Goal: Task Accomplishment & Management: Use online tool/utility

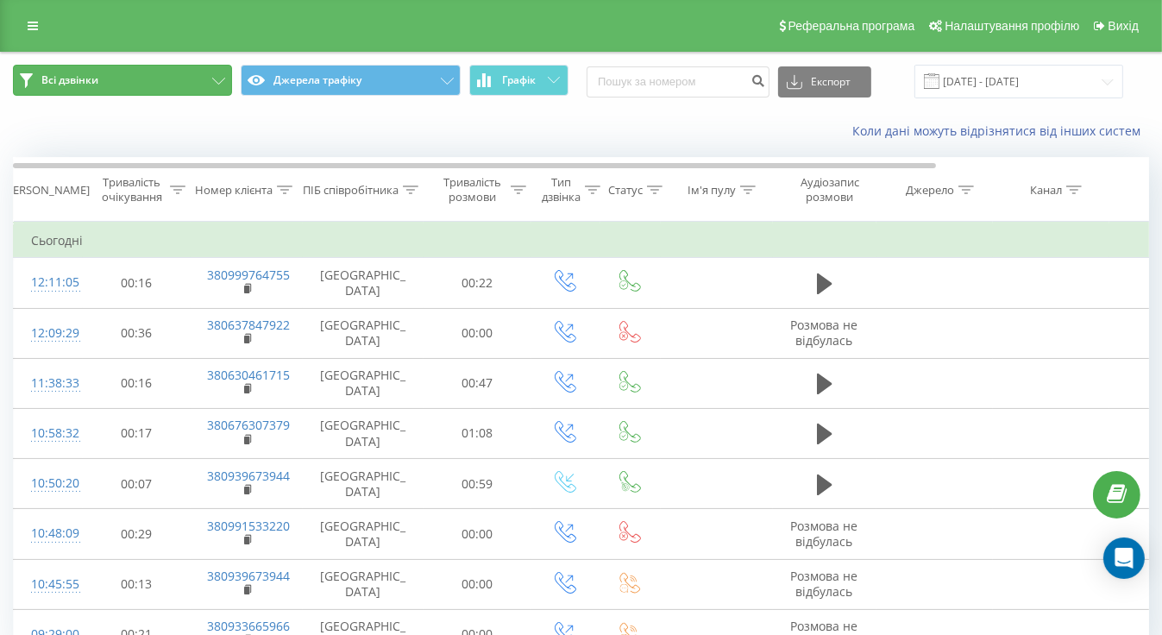
click at [214, 78] on icon at bounding box center [218, 81] width 13 height 7
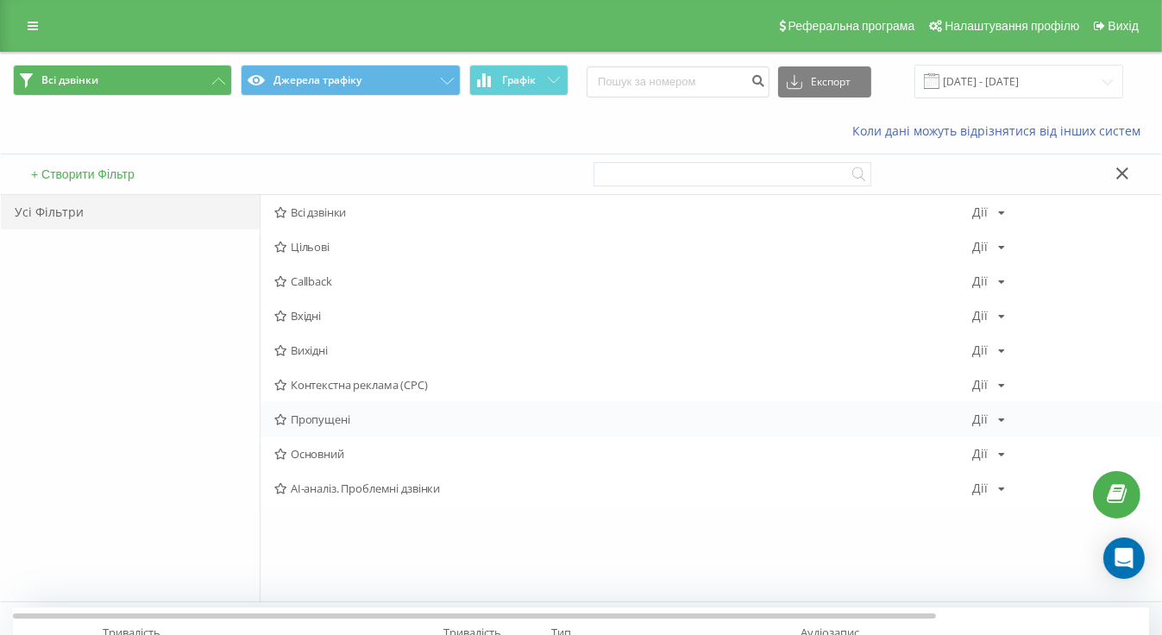
click at [320, 417] on span "Пропущені" at bounding box center [623, 419] width 699 height 12
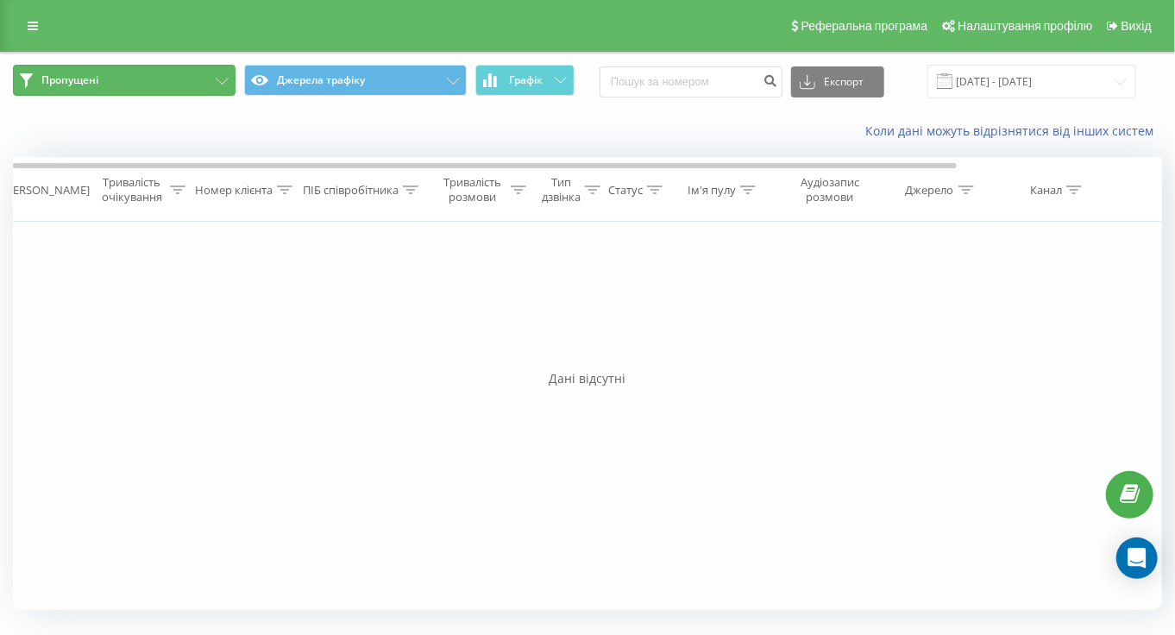
click at [229, 80] on button "Пропущені" at bounding box center [124, 80] width 223 height 31
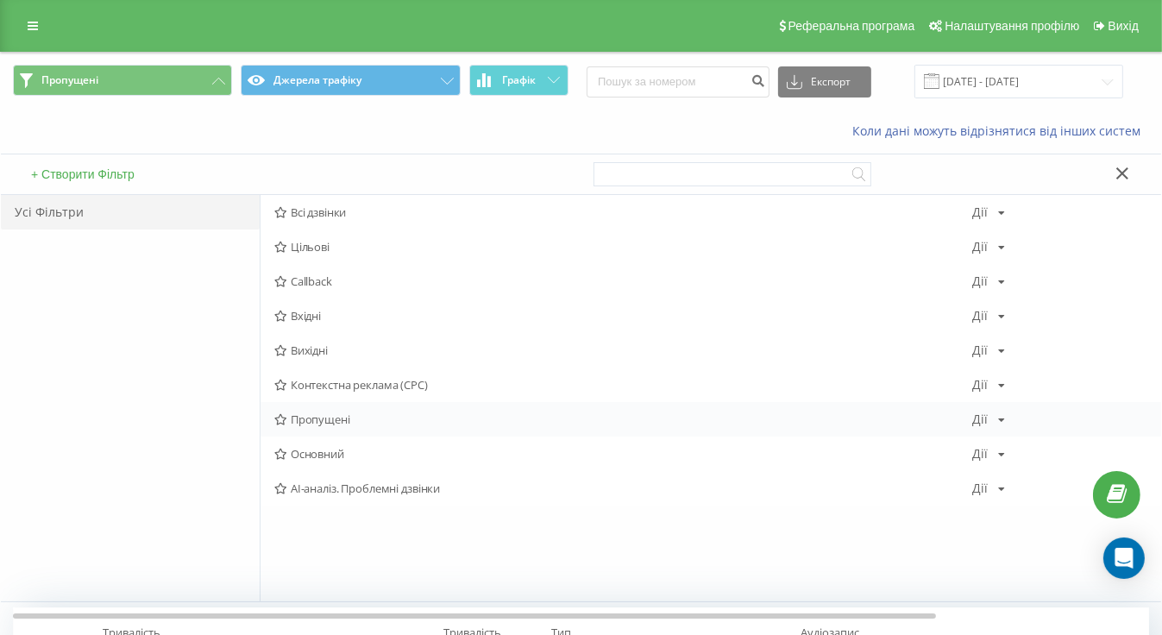
click at [1001, 418] on icon at bounding box center [1002, 420] width 7 height 10
click at [138, 424] on div "Усі Фільтри" at bounding box center [130, 398] width 259 height 406
click at [214, 79] on icon at bounding box center [218, 81] width 13 height 7
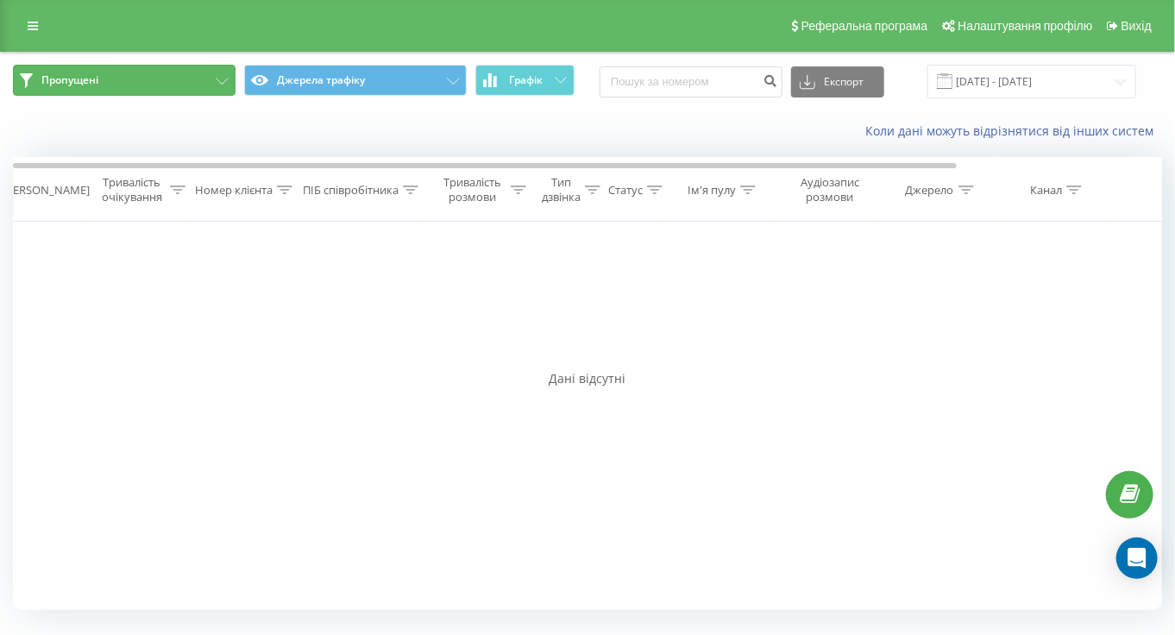
click at [219, 76] on button "Пропущені" at bounding box center [124, 80] width 223 height 31
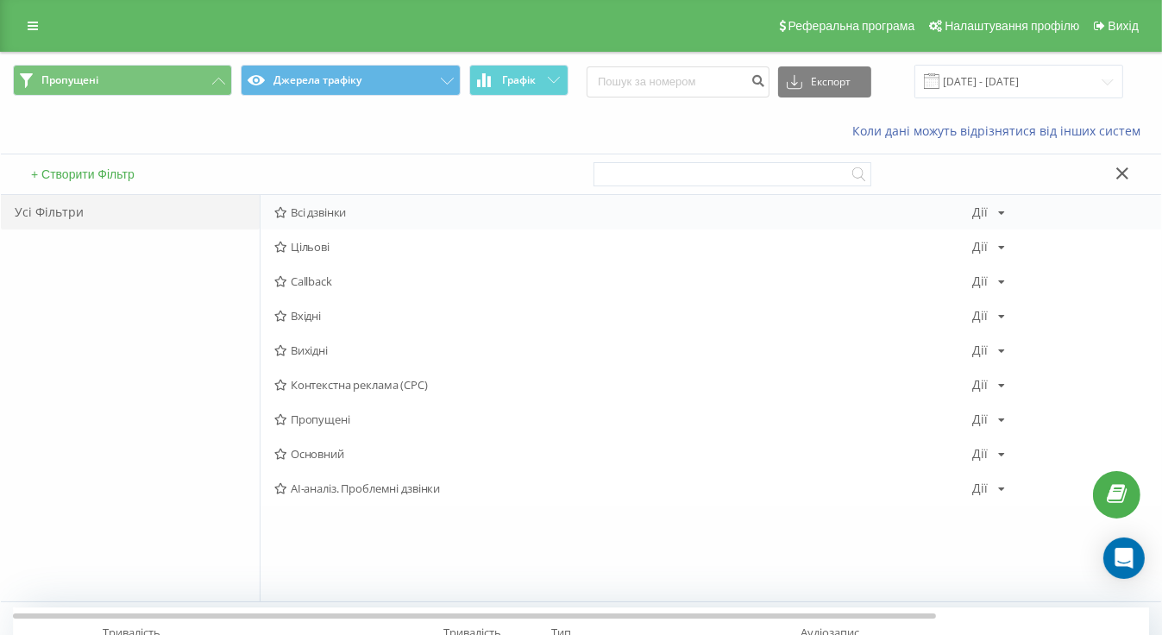
click at [309, 212] on span "Всі дзвінки" at bounding box center [623, 212] width 699 height 12
